Goal: Task Accomplishment & Management: Use online tool/utility

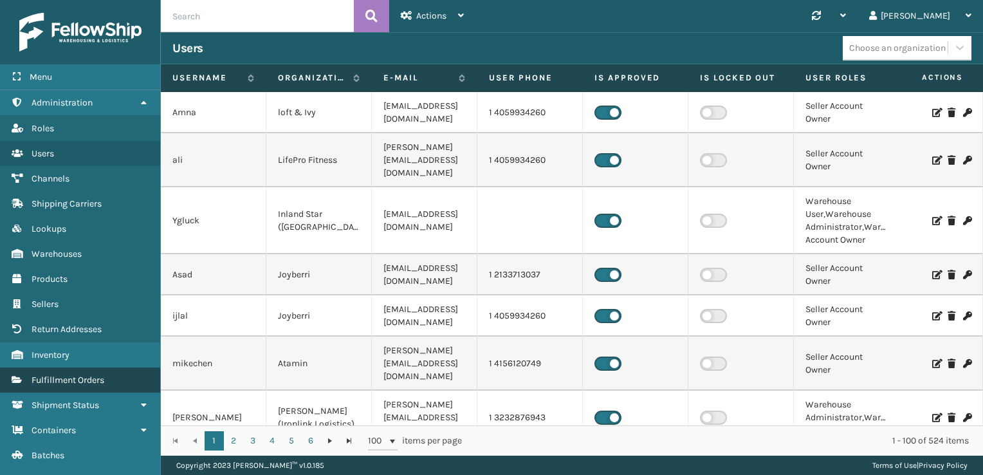
click at [84, 380] on span "Fulfillment Orders" at bounding box center [68, 379] width 73 height 11
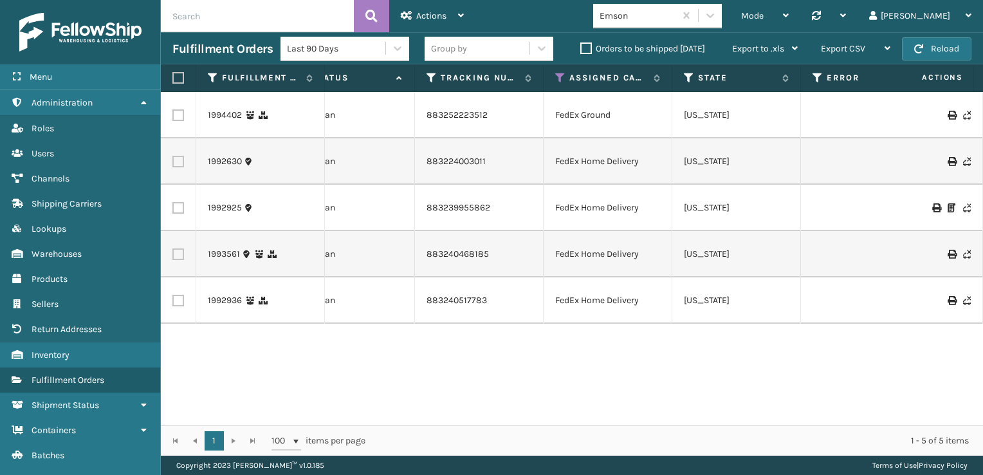
scroll to position [0, 565]
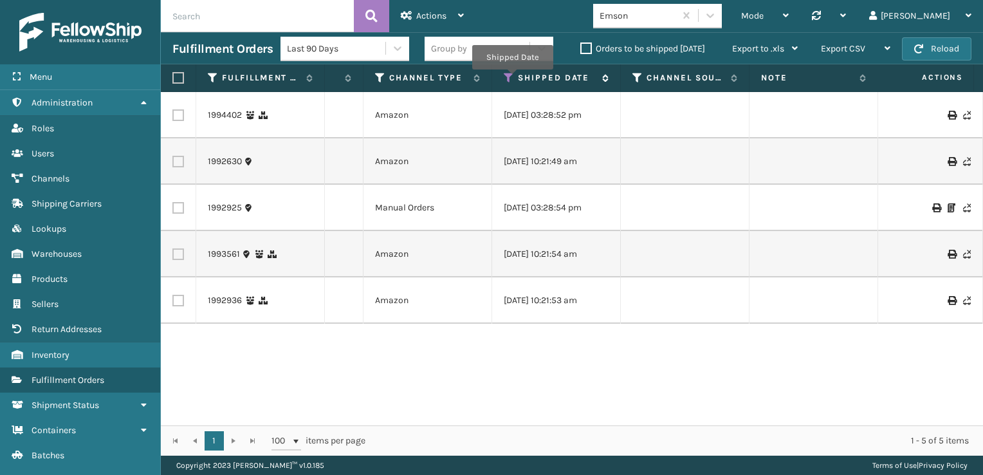
click at [512, 78] on icon at bounding box center [509, 78] width 10 height 12
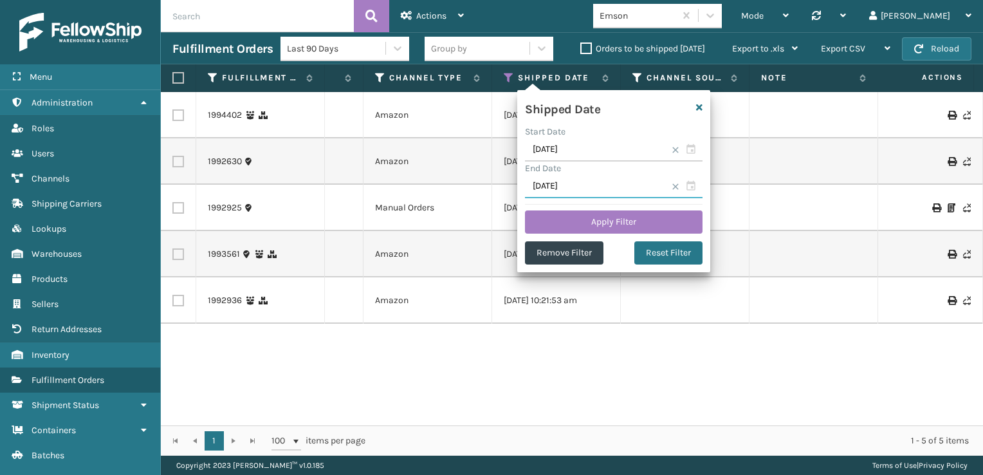
click at [695, 188] on input "[DATE]" at bounding box center [614, 186] width 178 height 23
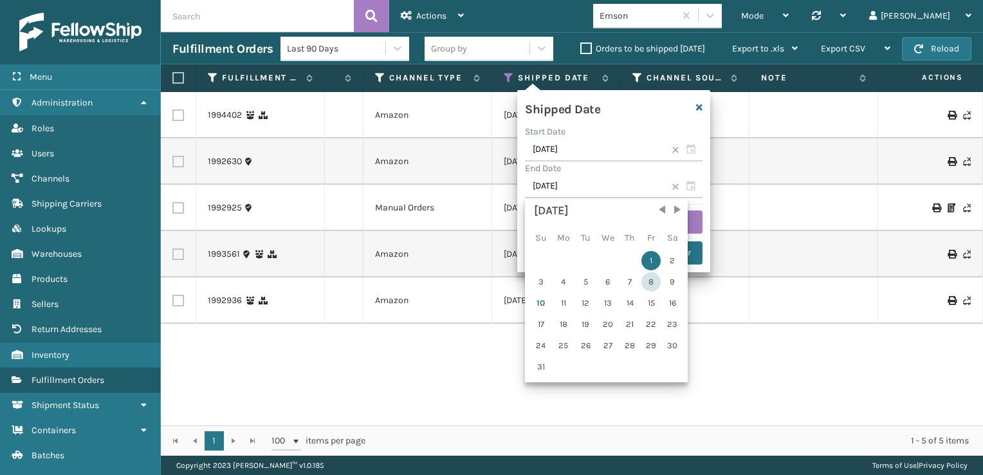
click at [646, 279] on div "8" at bounding box center [650, 281] width 19 height 19
type input "[DATE]"
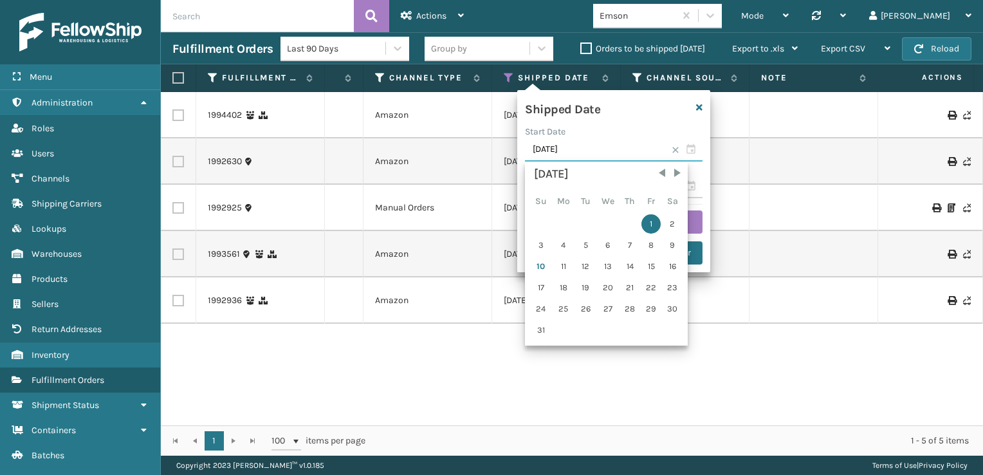
click at [695, 154] on input "[DATE]" at bounding box center [614, 149] width 178 height 23
click at [535, 243] on div "3" at bounding box center [541, 244] width 20 height 19
type input "[DATE]"
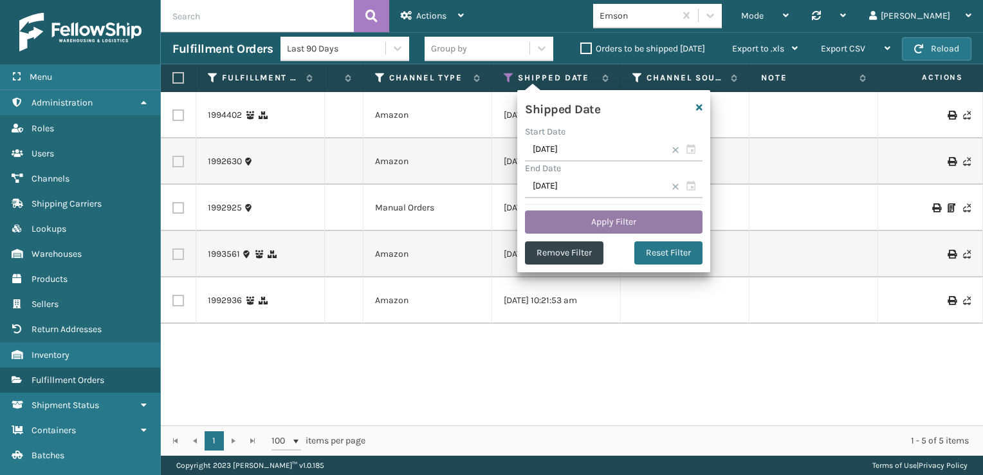
click at [608, 220] on button "Apply Filter" at bounding box center [614, 221] width 178 height 23
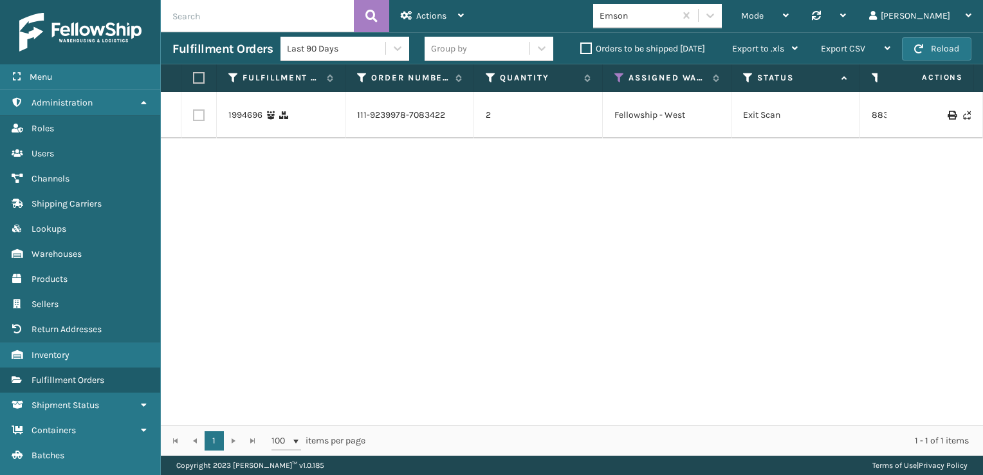
click at [587, 48] on label "Orders to be shipped [DATE]" at bounding box center [642, 48] width 125 height 11
click at [581, 48] on input "Orders to be shipped [DATE]" at bounding box center [580, 45] width 1 height 8
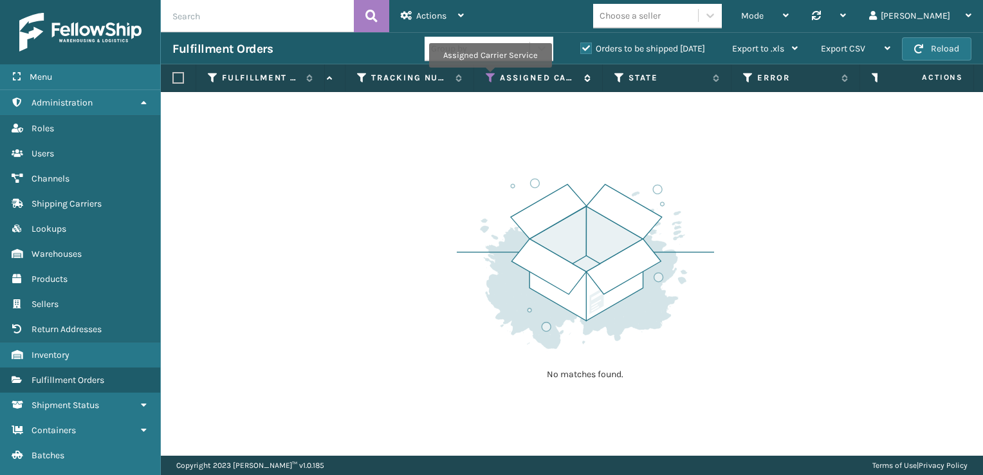
click at [490, 77] on icon at bounding box center [491, 78] width 10 height 12
click at [857, 354] on div "No matches found." at bounding box center [572, 273] width 822 height 363
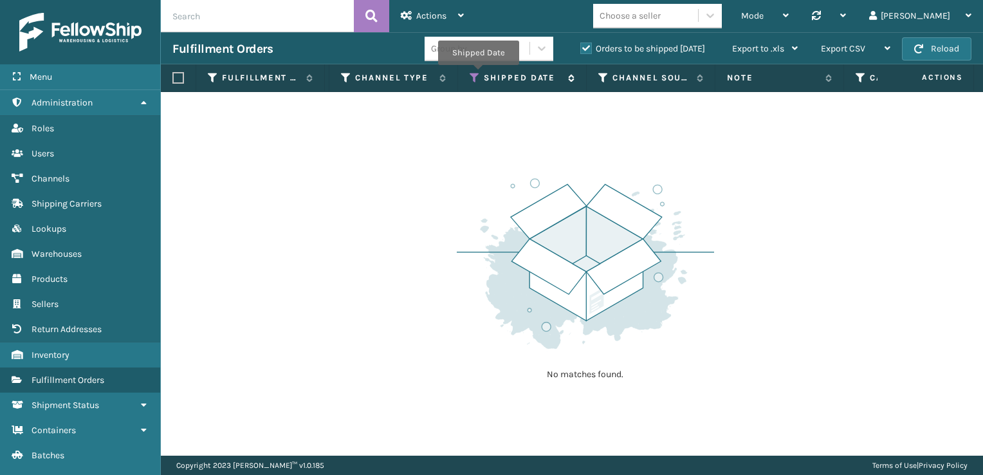
click at [478, 74] on icon at bounding box center [475, 78] width 10 height 12
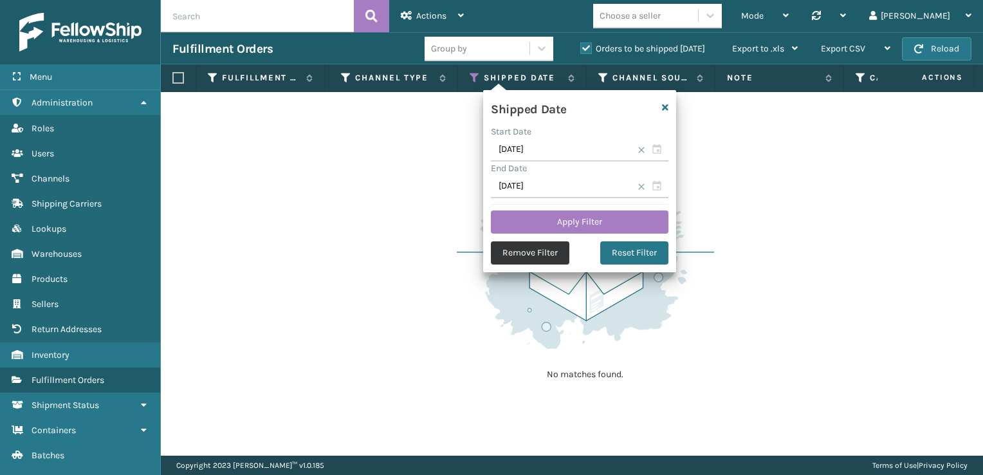
click at [527, 253] on button "Remove Filter" at bounding box center [530, 252] width 78 height 23
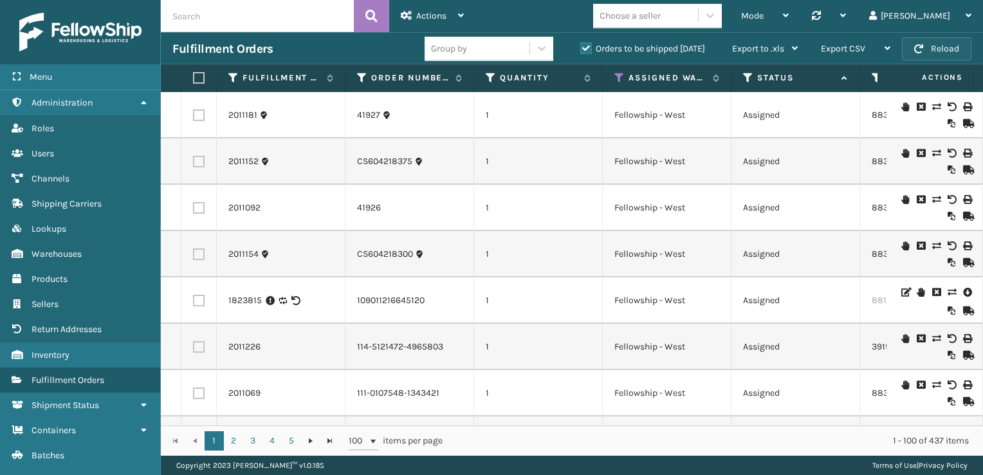
click at [933, 48] on button "Reload" at bounding box center [936, 48] width 69 height 23
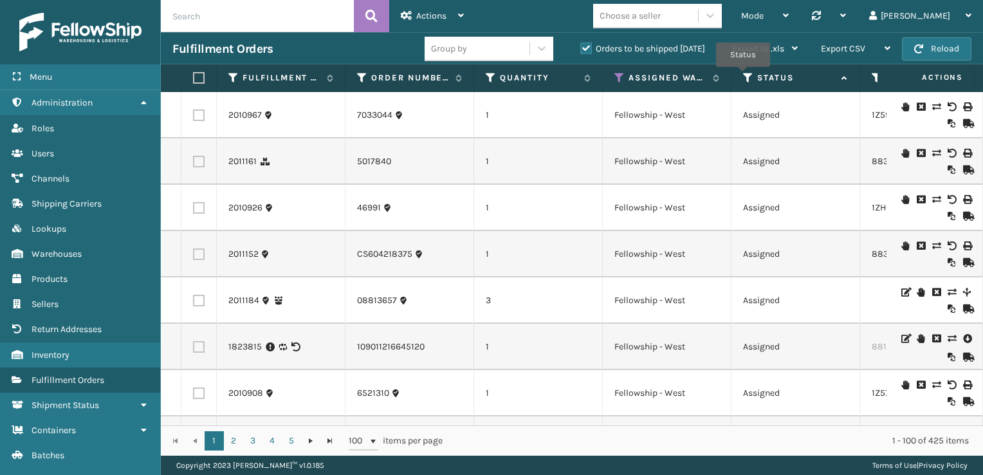
click at [743, 76] on icon at bounding box center [748, 78] width 10 height 12
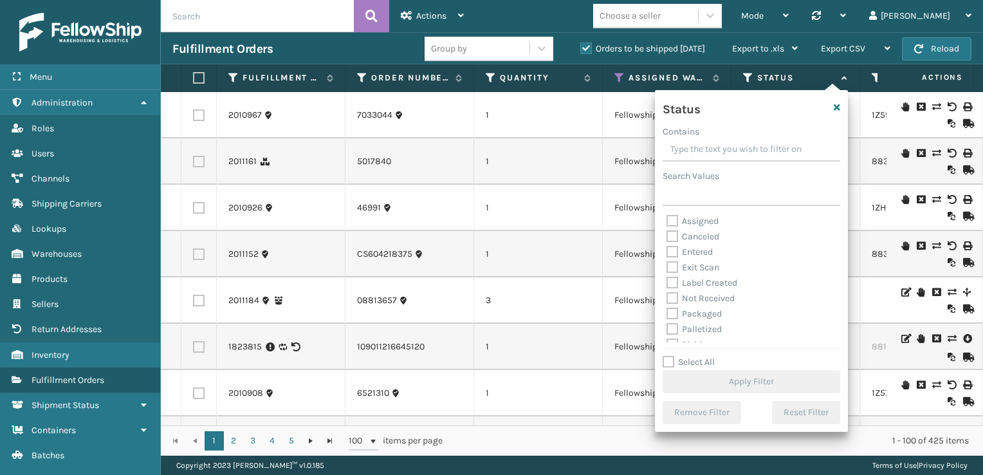
click at [672, 224] on label "Assigned" at bounding box center [692, 220] width 52 height 11
click at [667, 222] on input "Assigned" at bounding box center [666, 218] width 1 height 8
checkbox input "true"
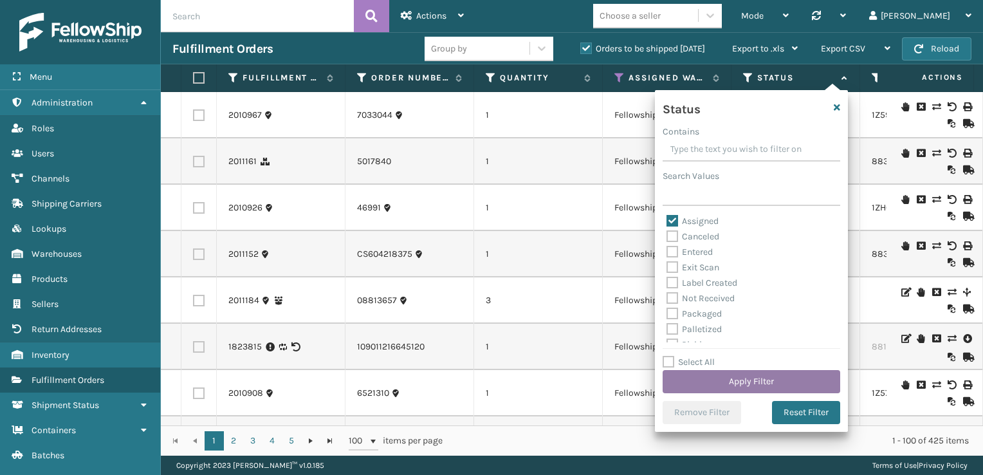
click at [744, 385] on button "Apply Filter" at bounding box center [752, 381] width 178 height 23
